Goal: Feedback & Contribution: Submit feedback/report problem

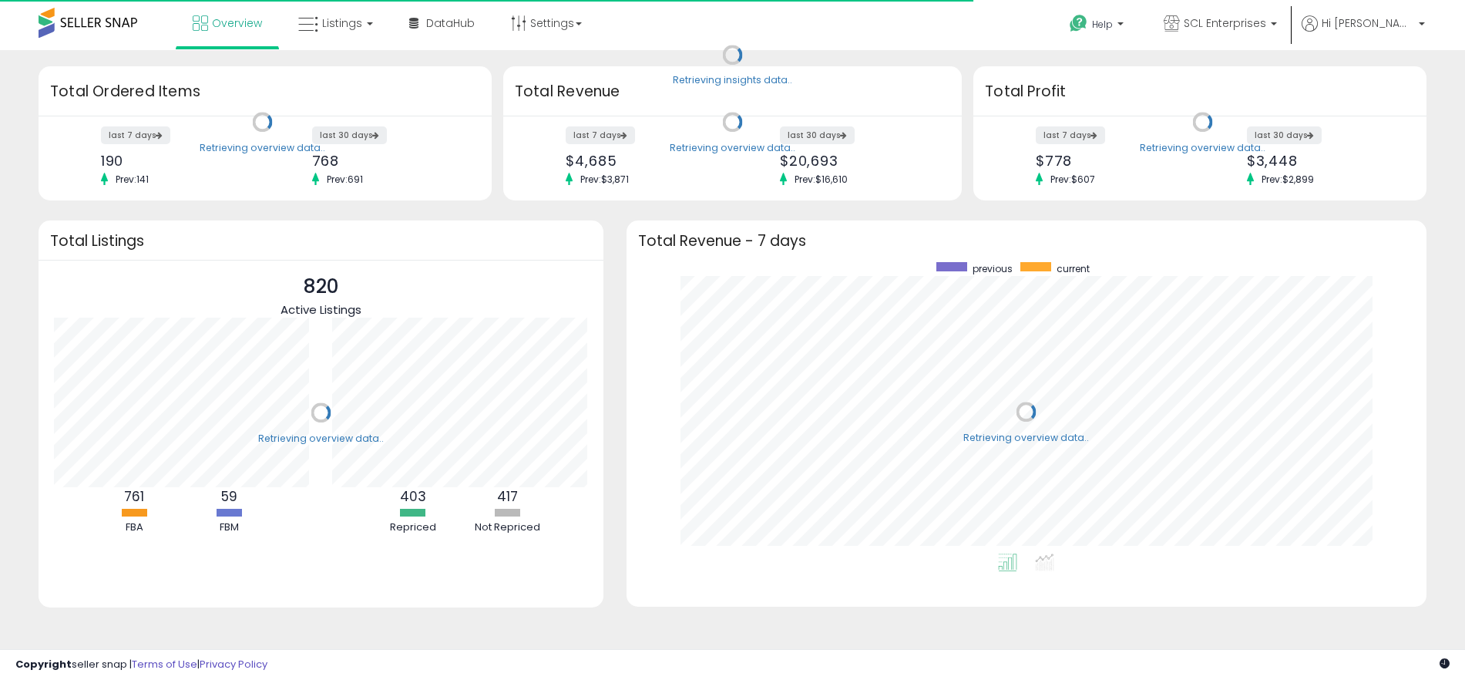
scroll to position [291, 769]
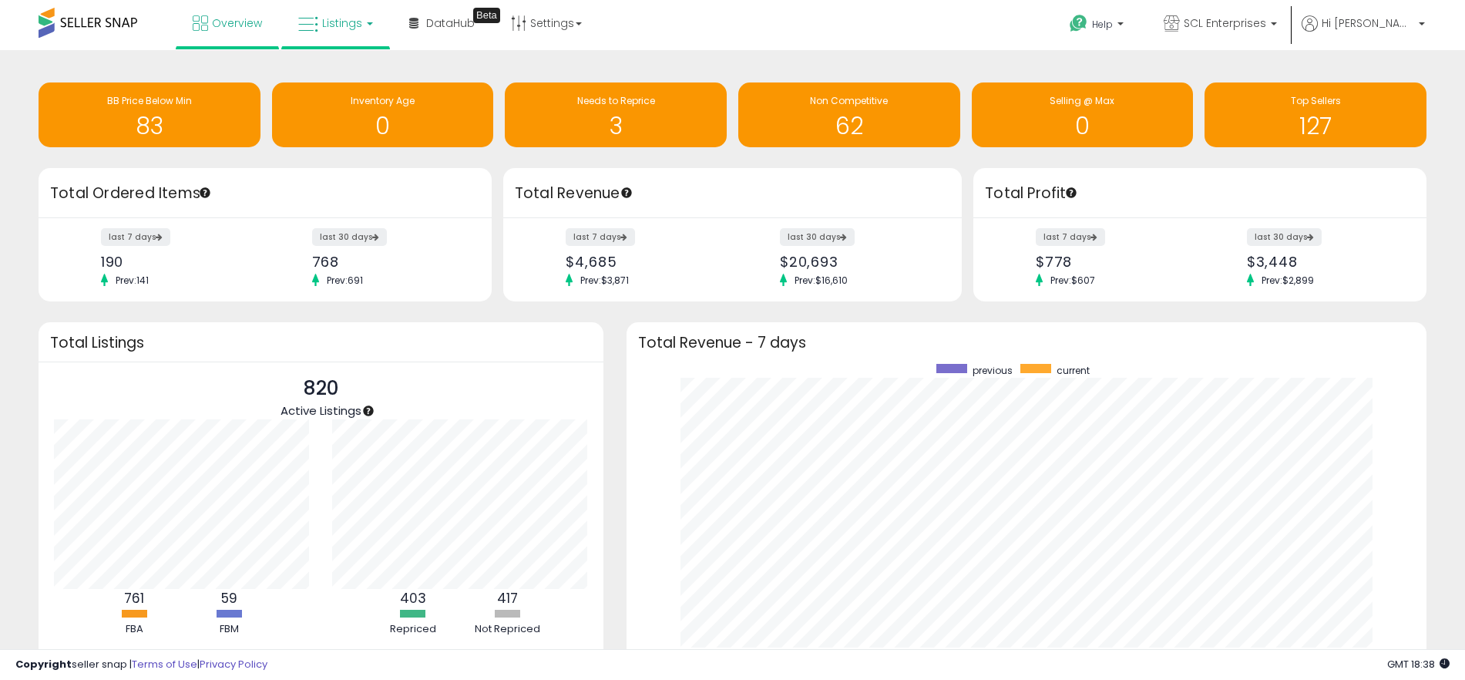
click at [321, 32] on link "Listings" at bounding box center [336, 23] width 98 height 46
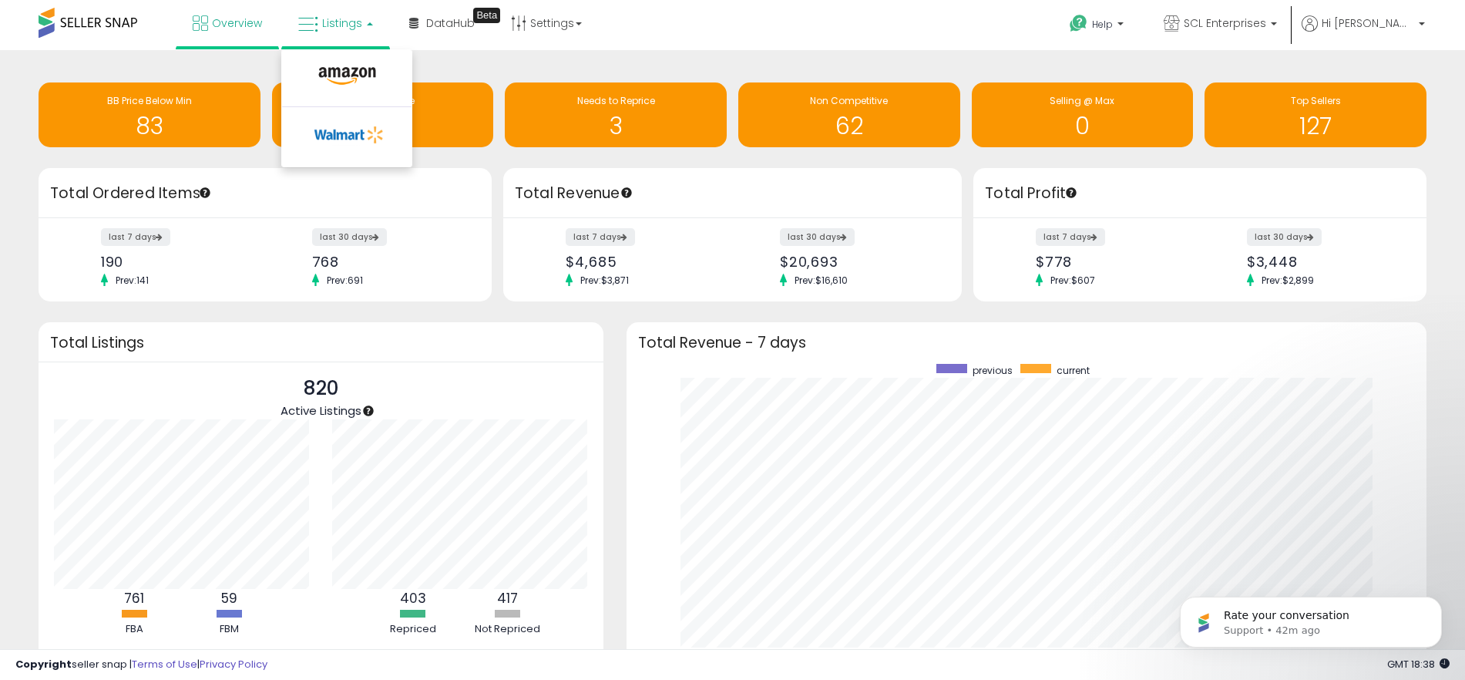
scroll to position [0, 0]
click at [335, 72] on icon at bounding box center [347, 76] width 67 height 20
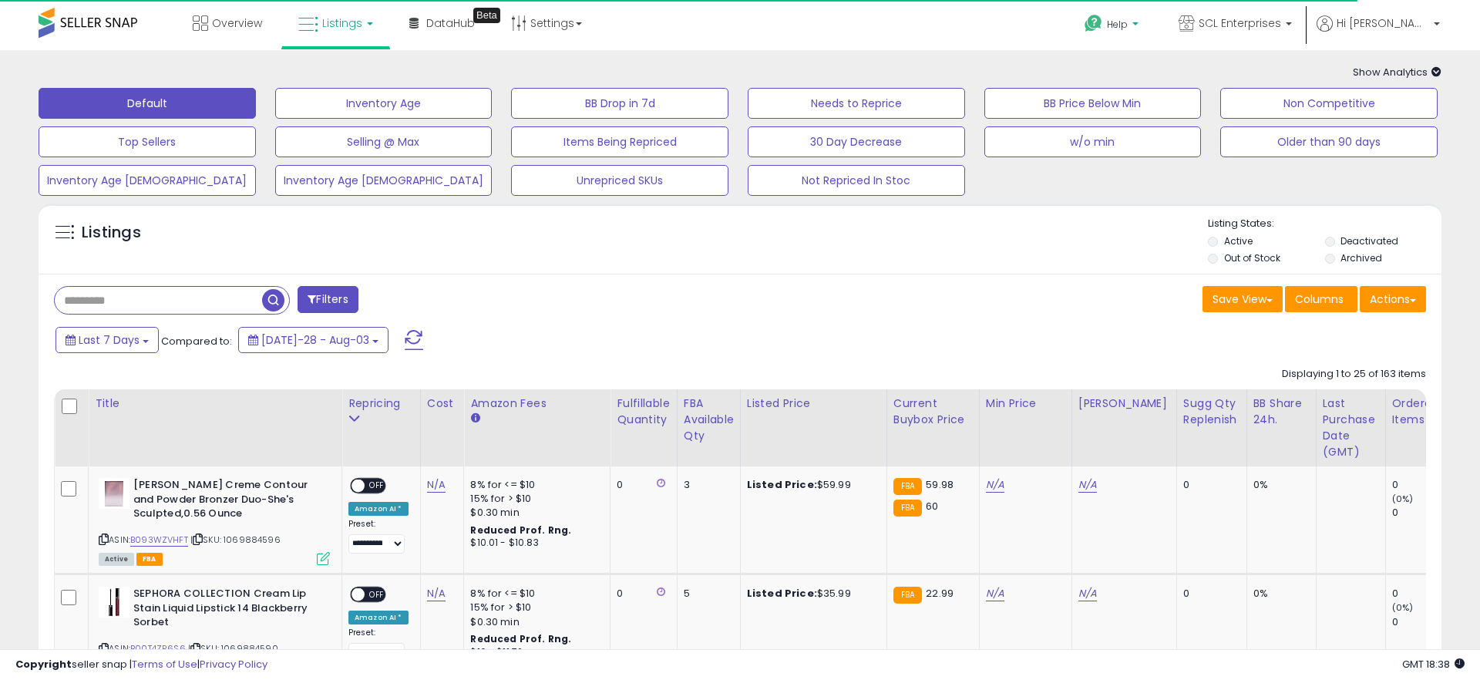
click at [1142, 20] on p "Help" at bounding box center [1113, 26] width 59 height 17
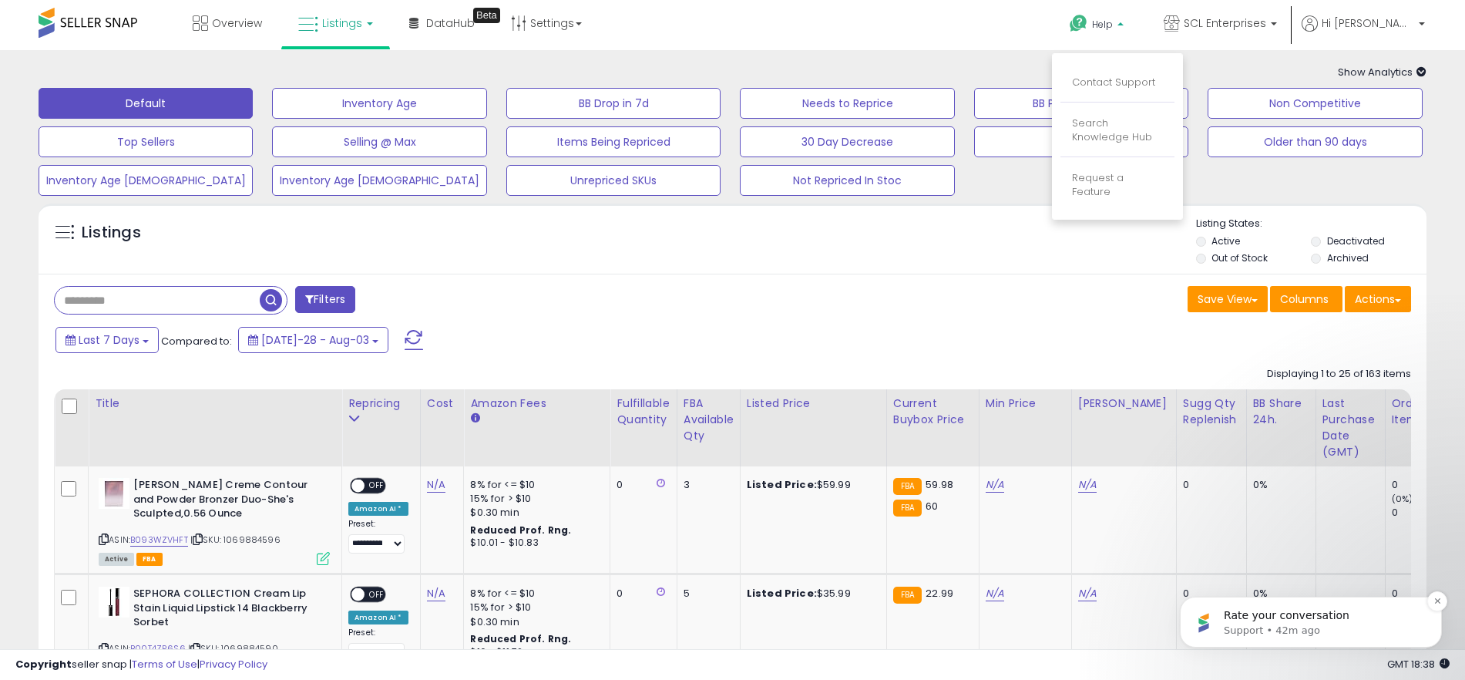
click at [1277, 617] on p "Rate your conversation" at bounding box center [1323, 615] width 199 height 15
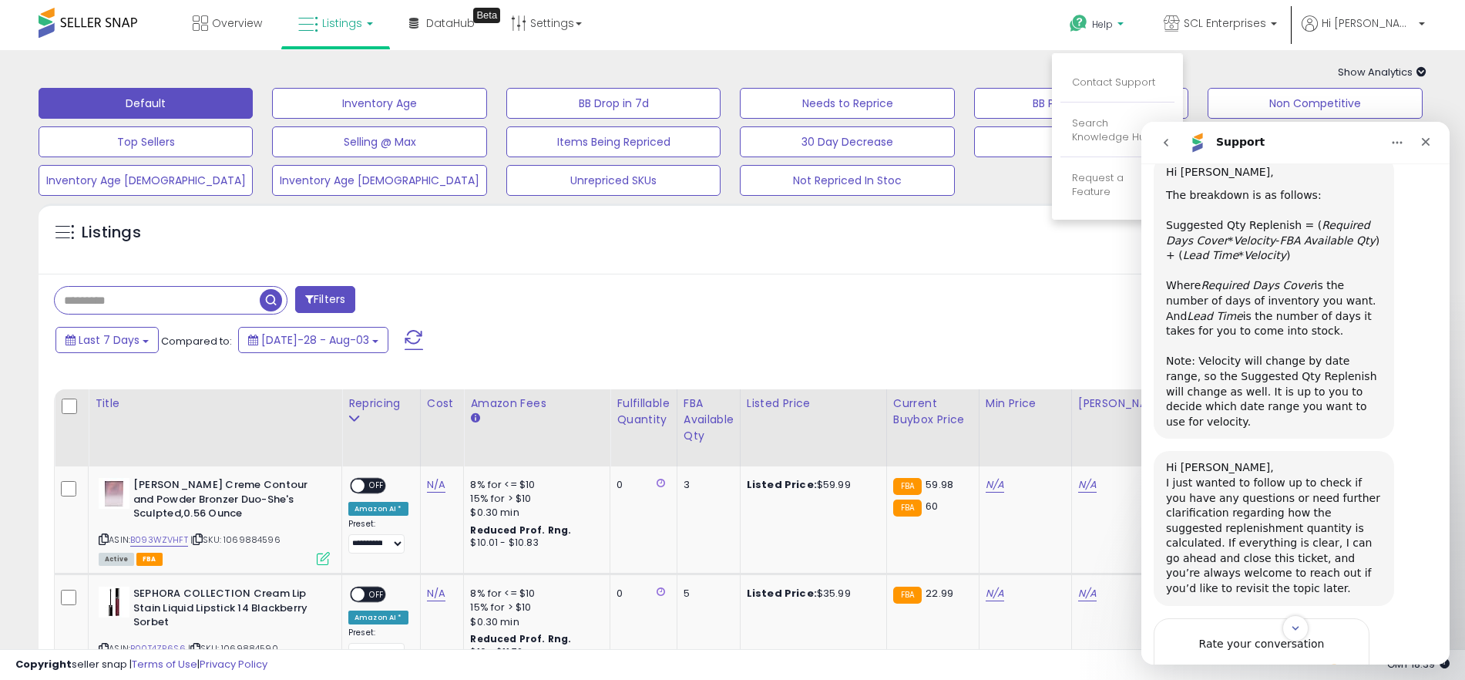
scroll to position [1105, 0]
click at [1396, 615] on div "Rate your conversation Terrible Bad OK Great Amazing" at bounding box center [1296, 669] width 284 height 109
click at [1328, 657] on span "Amazing" at bounding box center [1334, 671] width 28 height 28
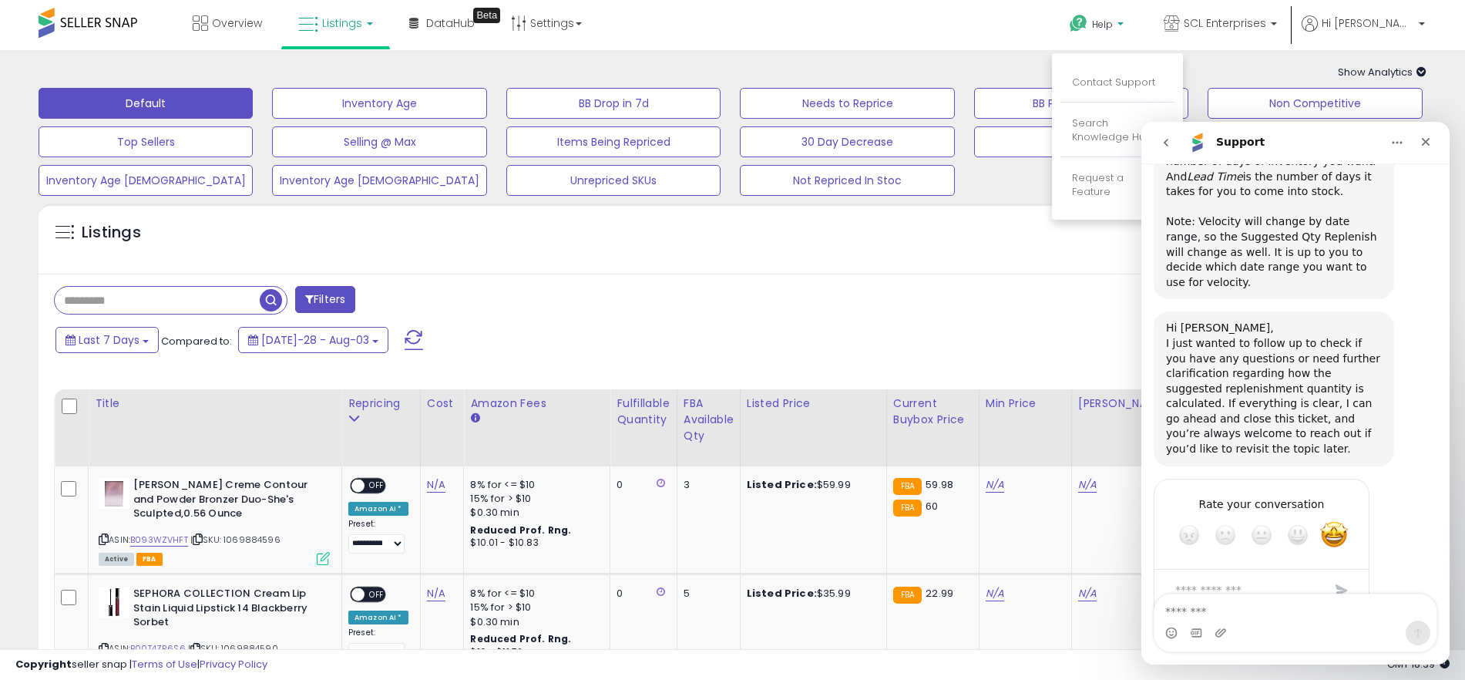
scroll to position [1252, 0]
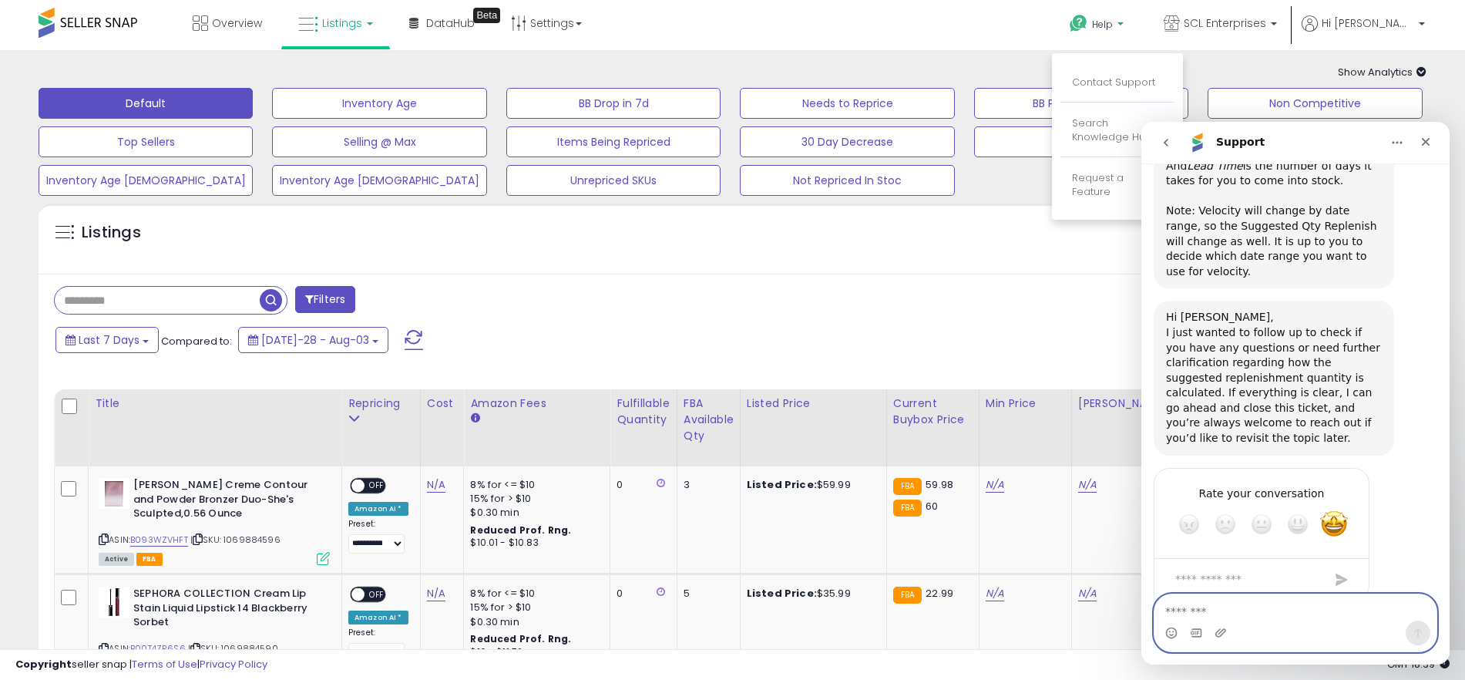
click at [1315, 617] on textarea "Message…" at bounding box center [1296, 607] width 282 height 26
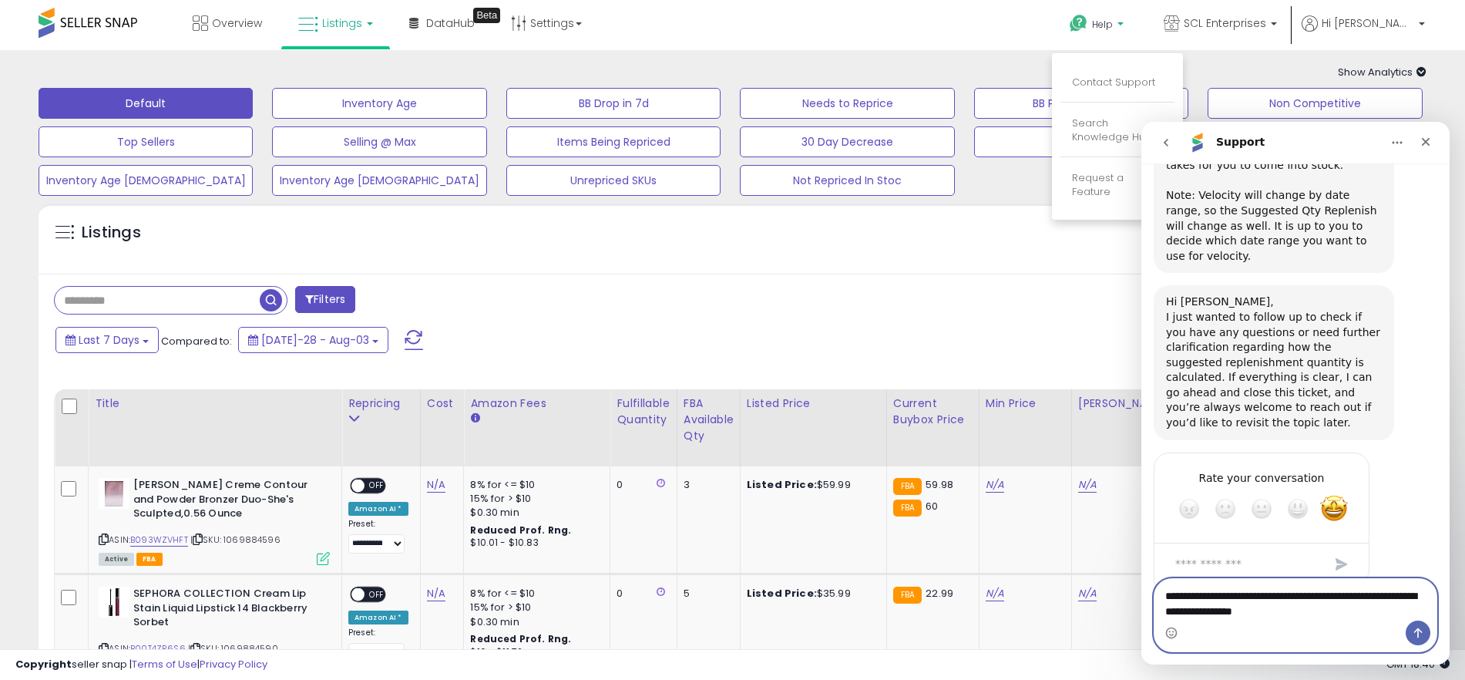
click at [1321, 597] on textarea "**********" at bounding box center [1296, 600] width 282 height 42
type textarea "**********"
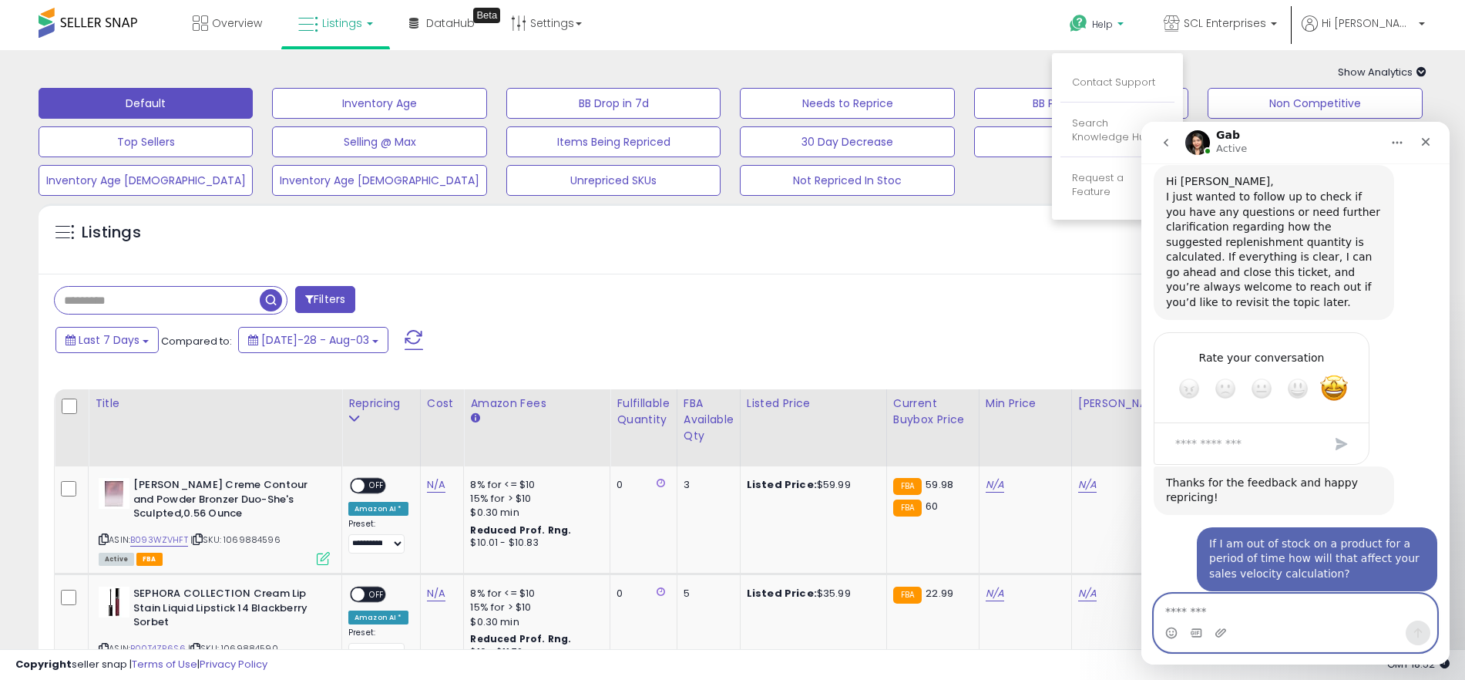
scroll to position [1480, 0]
